Goal: Transaction & Acquisition: Book appointment/travel/reservation

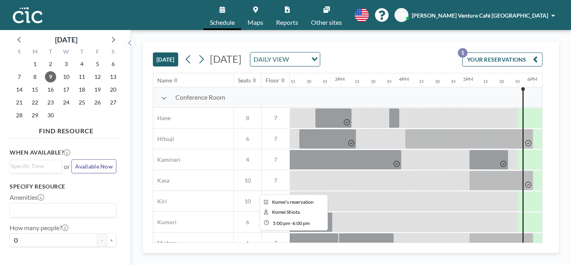
scroll to position [0, 912]
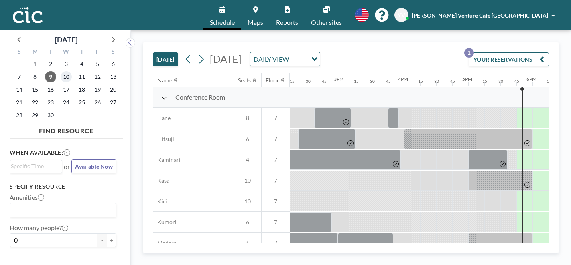
click at [61, 72] on span "10" at bounding box center [66, 76] width 11 height 11
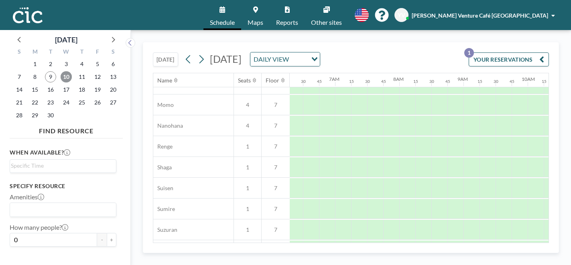
scroll to position [439, 404]
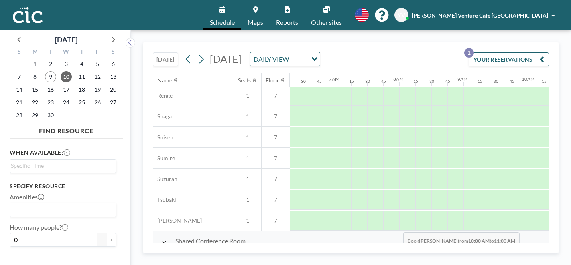
drag, startPoint x: 360, startPoint y: 240, endPoint x: 401, endPoint y: 241, distance: 40.5
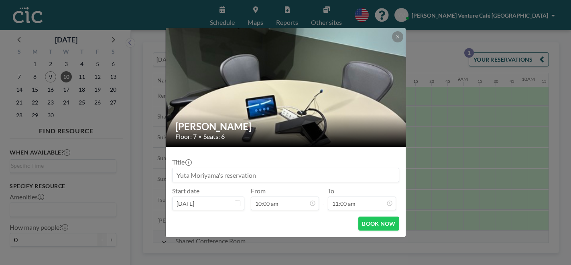
scroll to position [563, 0]
click at [392, 43] on button at bounding box center [397, 36] width 11 height 11
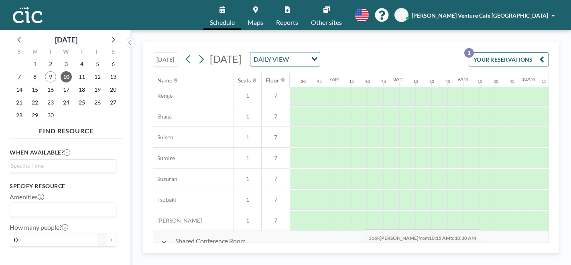
drag, startPoint x: 376, startPoint y: 237, endPoint x: 361, endPoint y: 239, distance: 14.5
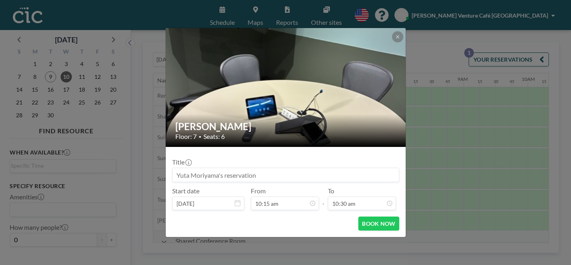
scroll to position [525, 0]
click at [392, 43] on button at bounding box center [397, 36] width 11 height 11
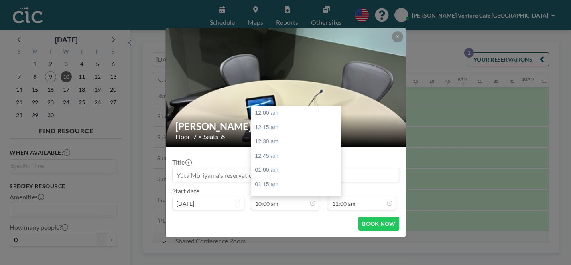
scroll to position [512, 0]
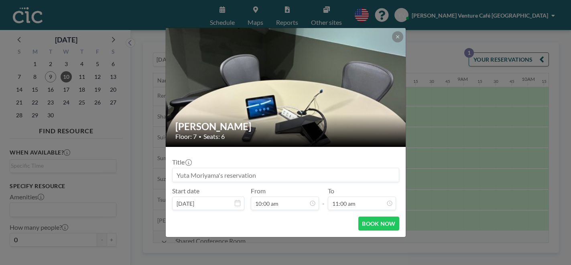
click at [244, 168] on input at bounding box center [285, 175] width 226 height 14
type input "NCB　Kusaba-san"
click at [360, 217] on button "BOOK NOW" at bounding box center [378, 224] width 40 height 14
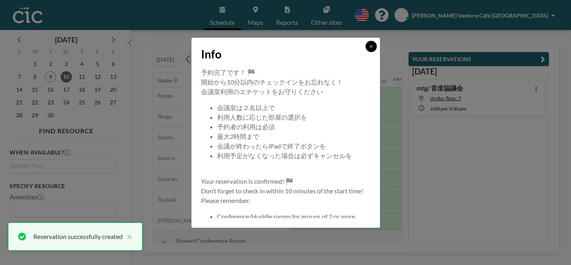
click at [365, 52] on button at bounding box center [370, 46] width 11 height 11
